Goal: Transaction & Acquisition: Download file/media

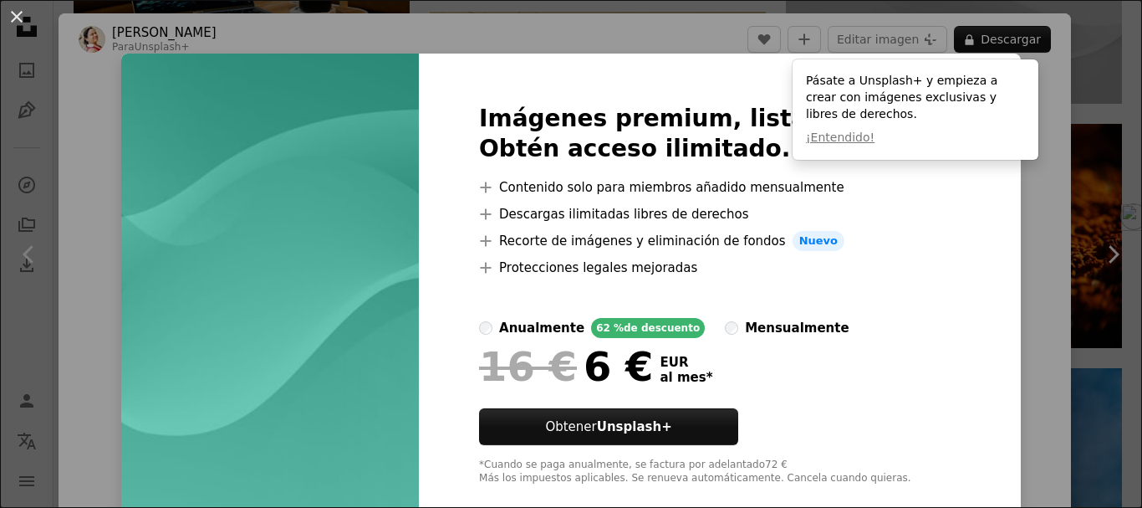
scroll to position [29, 0]
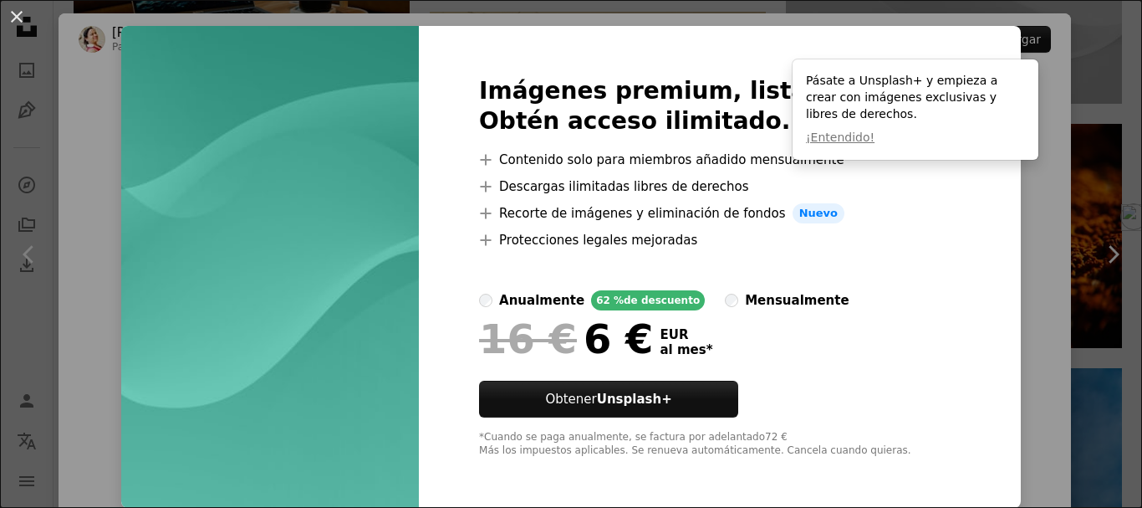
click at [1028, 209] on div "An X shape Imágenes premium, listas para usar. Obtén acceso ilimitado. A plus s…" at bounding box center [571, 254] width 1142 height 508
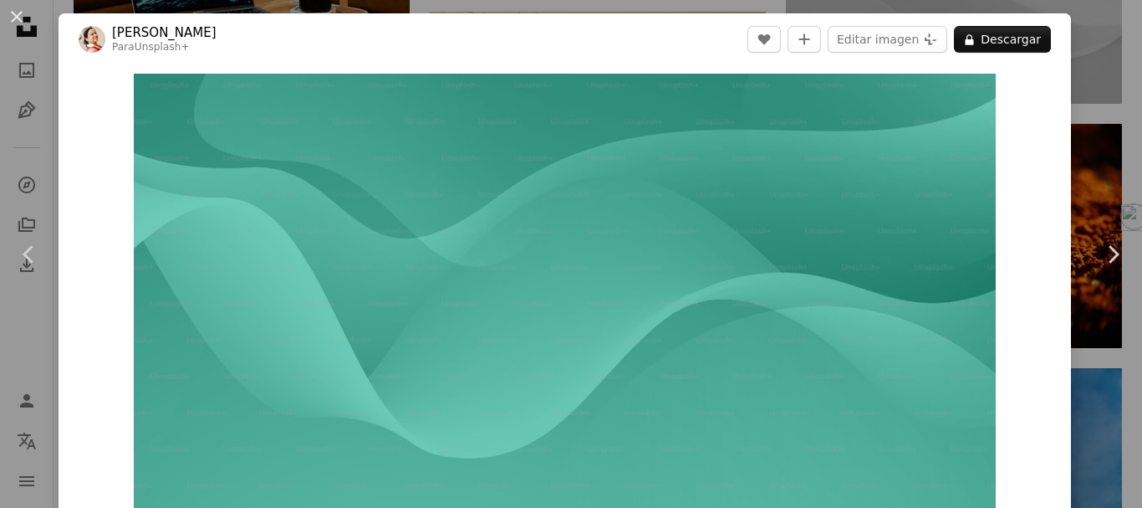
click at [1083, 59] on div "An X shape Chevron left Chevron right [PERSON_NAME] Para Unsplash+ A heart A pl…" at bounding box center [571, 254] width 1142 height 508
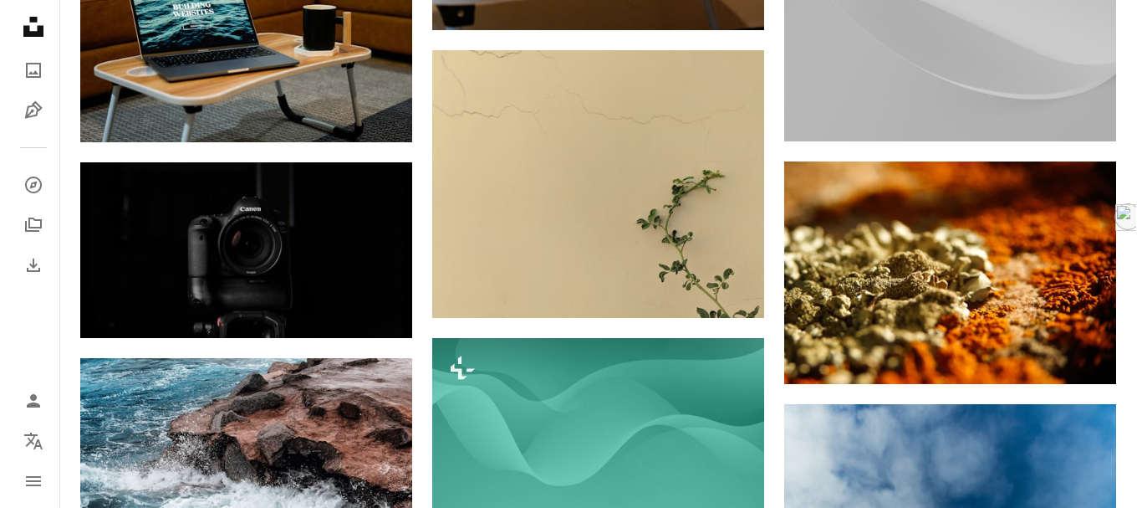
scroll to position [1780, 0]
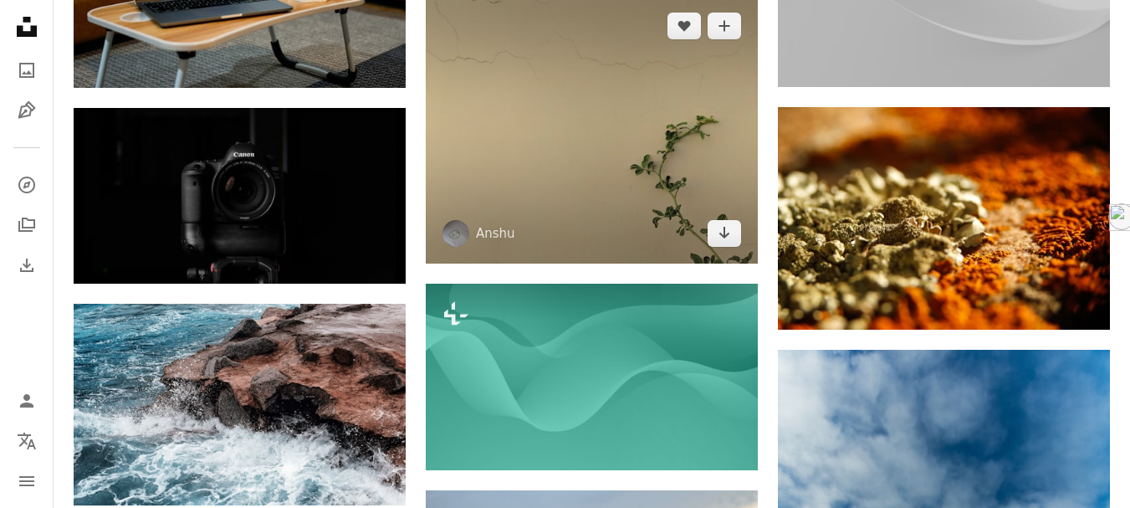
click at [647, 150] on img at bounding box center [592, 130] width 332 height 268
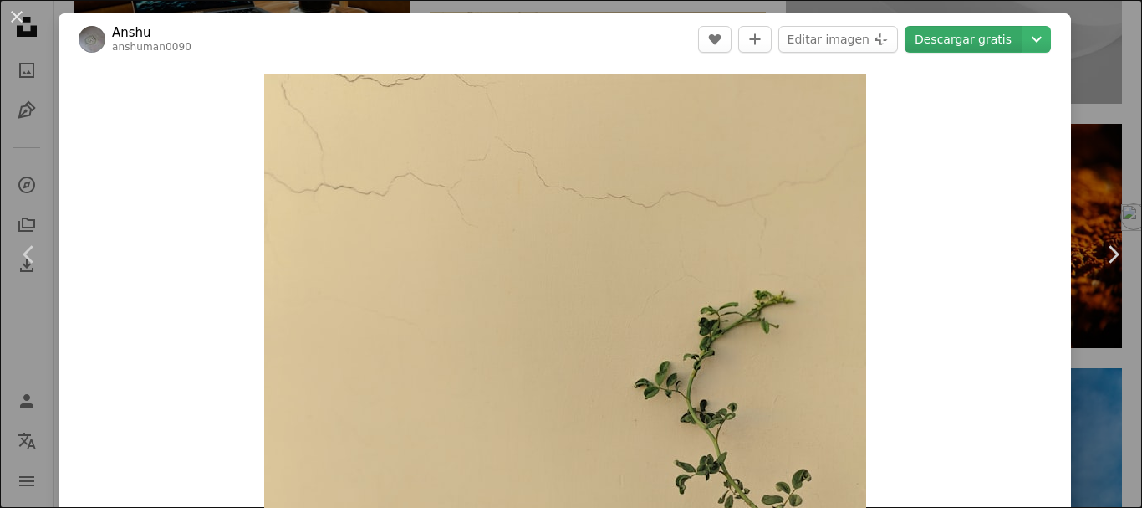
click at [941, 41] on link "Descargar gratis" at bounding box center [963, 39] width 117 height 27
